Goal: Transaction & Acquisition: Purchase product/service

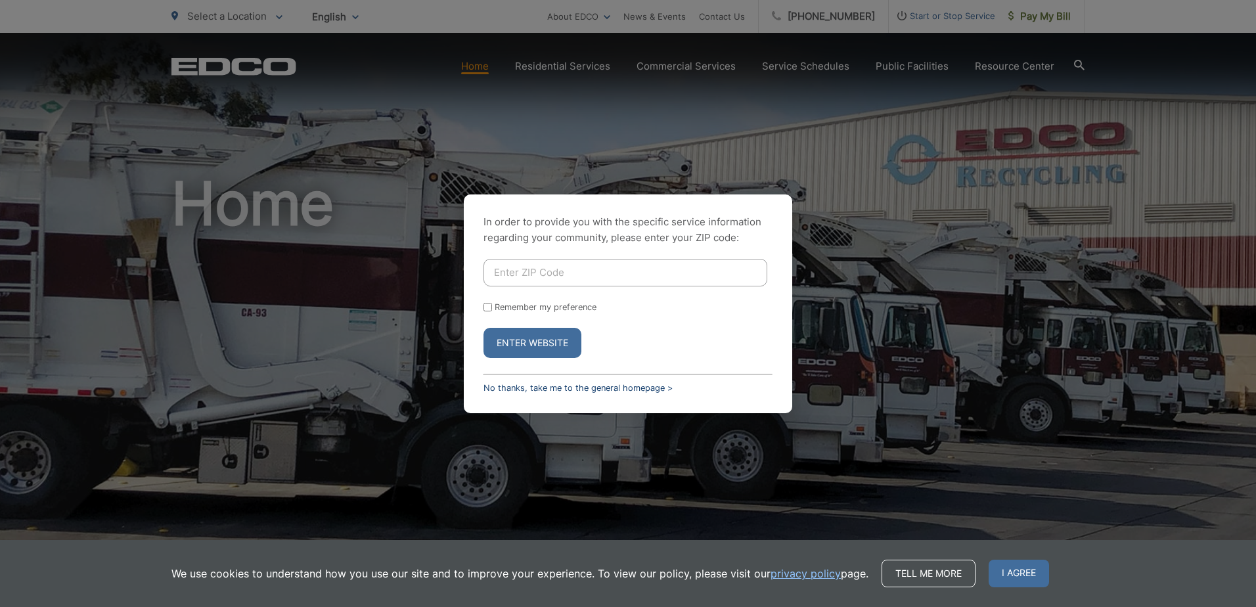
click at [615, 389] on link "No thanks, take me to the general homepage >" at bounding box center [577, 388] width 189 height 10
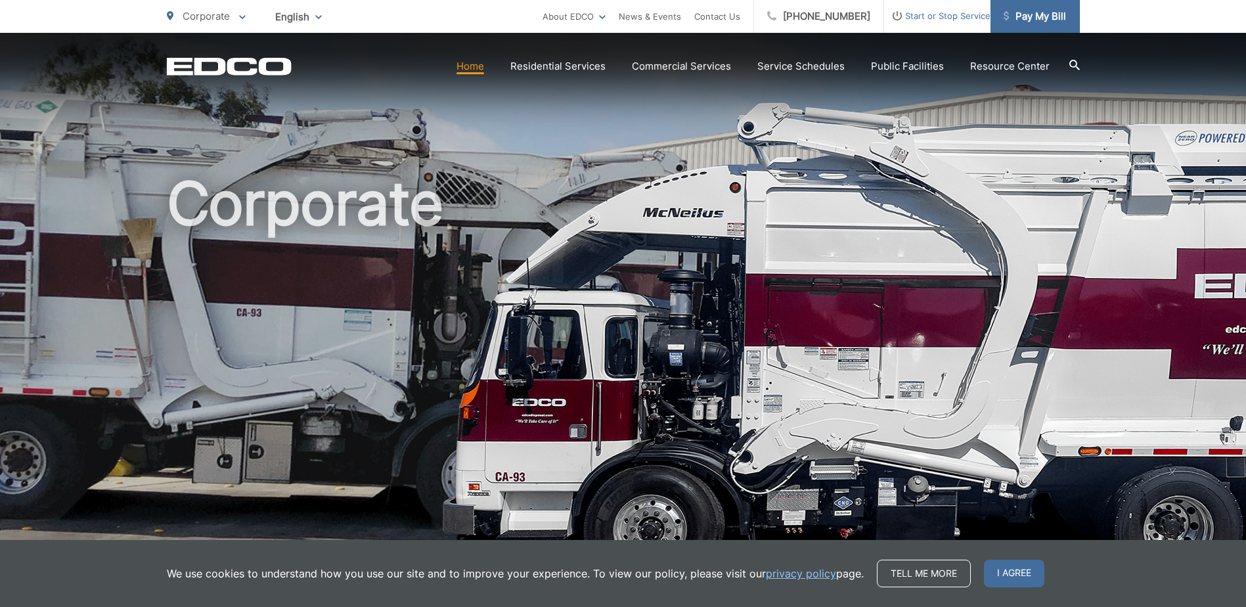
click at [1019, 26] on link "Pay My Bill" at bounding box center [1034, 16] width 89 height 33
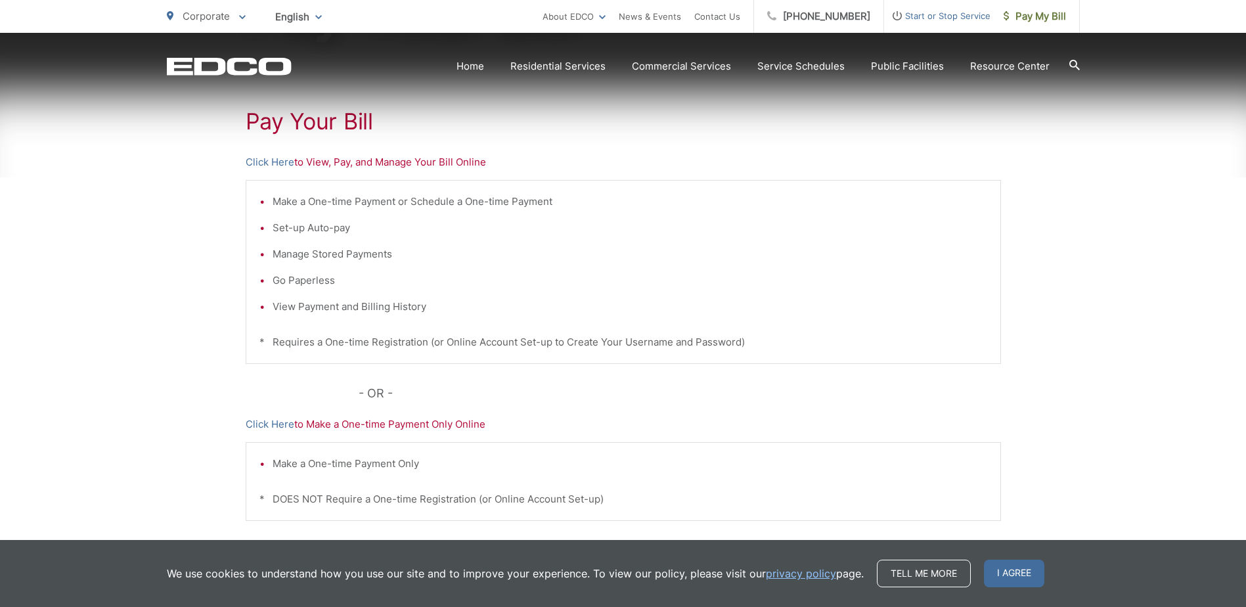
scroll to position [263, 0]
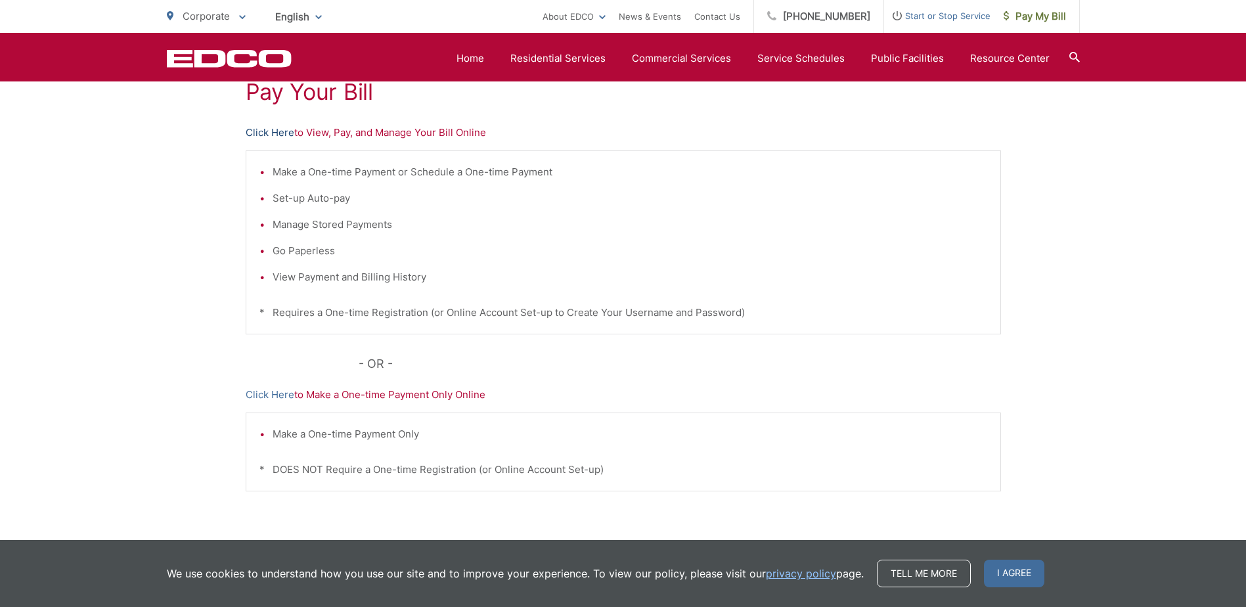
click at [261, 132] on link "Click Here" at bounding box center [270, 133] width 49 height 16
